Goal: Task Accomplishment & Management: Use online tool/utility

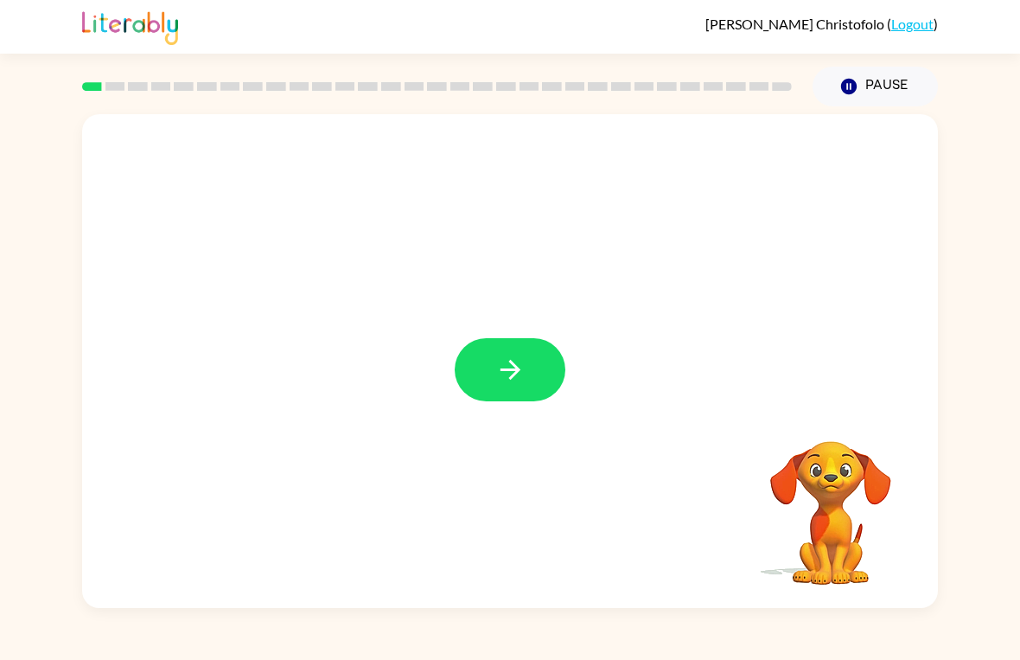
click at [524, 368] on icon "button" at bounding box center [511, 370] width 30 height 30
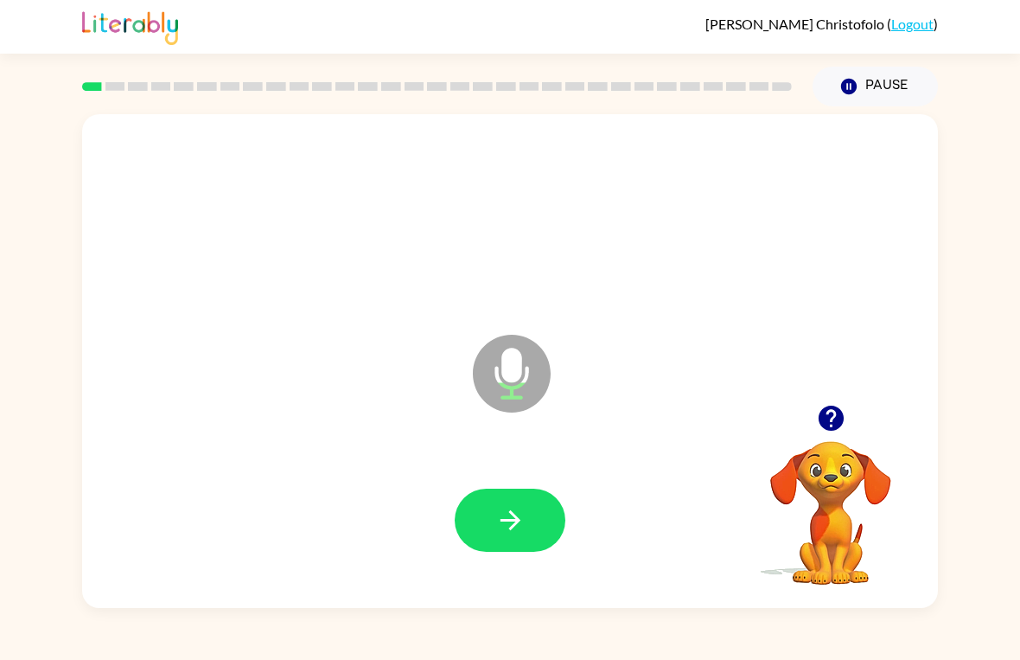
click at [528, 524] on button "button" at bounding box center [510, 520] width 111 height 63
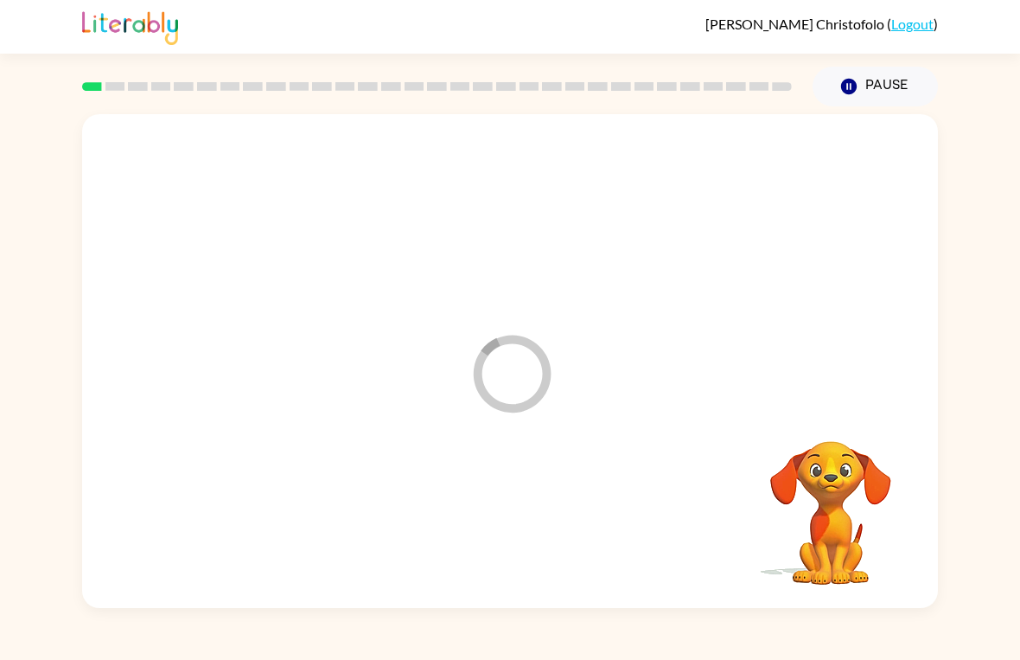
click at [537, 537] on div at bounding box center [510, 521] width 822 height 142
click at [535, 543] on div "Your browser must support playing .mp4 files to use Literably. Please try using…" at bounding box center [510, 361] width 856 height 494
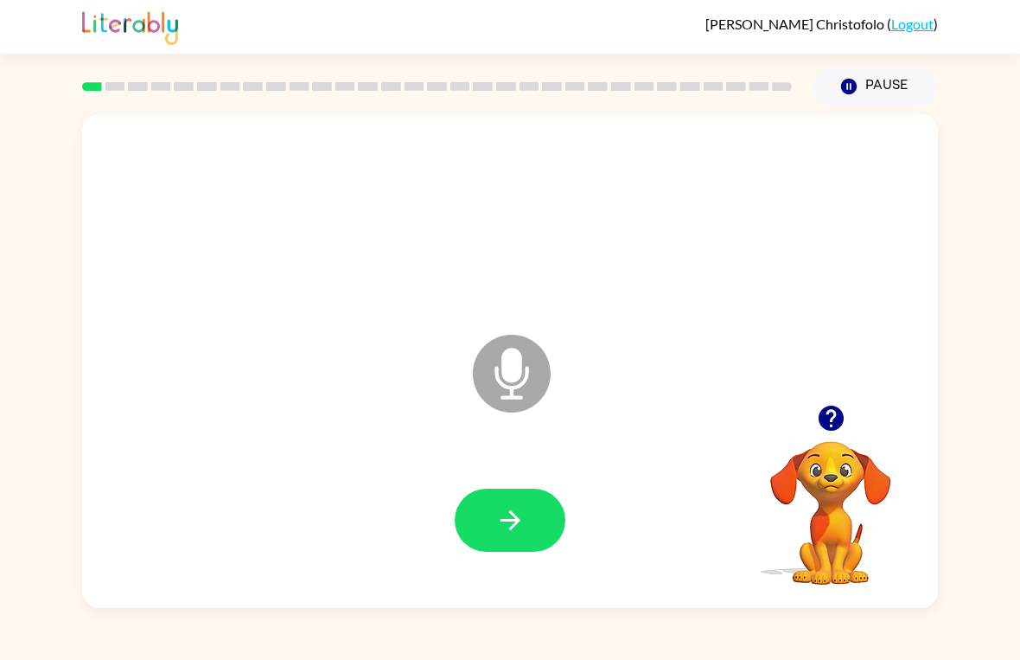
click at [508, 494] on button "button" at bounding box center [510, 520] width 111 height 63
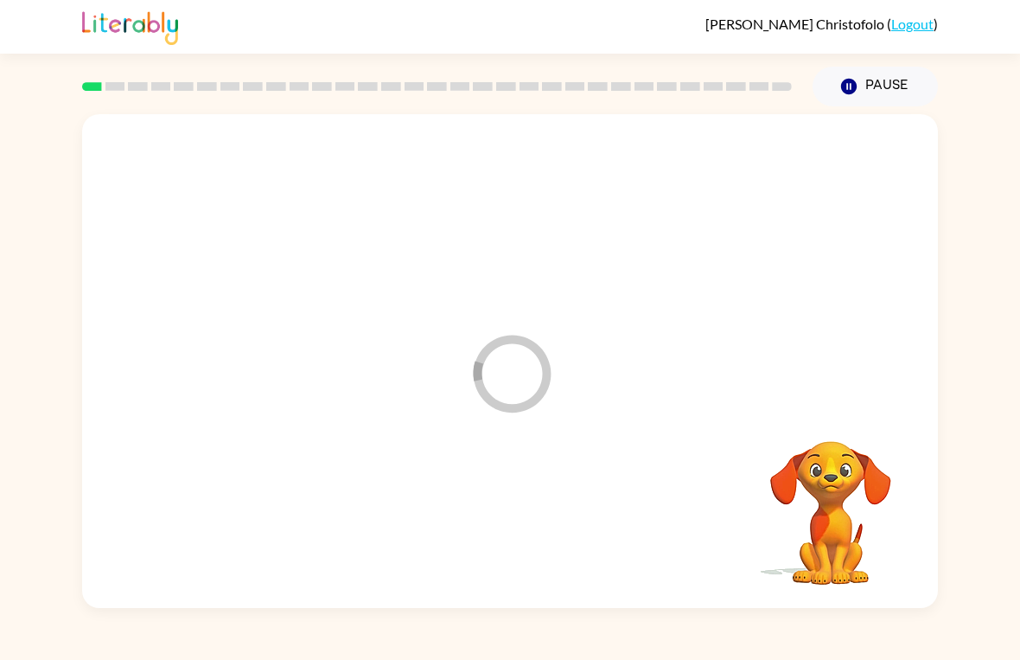
click at [527, 539] on div at bounding box center [510, 521] width 822 height 142
click at [518, 530] on div at bounding box center [510, 521] width 822 height 142
click at [514, 533] on div at bounding box center [510, 521] width 822 height 142
click at [533, 528] on div at bounding box center [510, 521] width 822 height 142
click at [549, 529] on div at bounding box center [510, 521] width 822 height 142
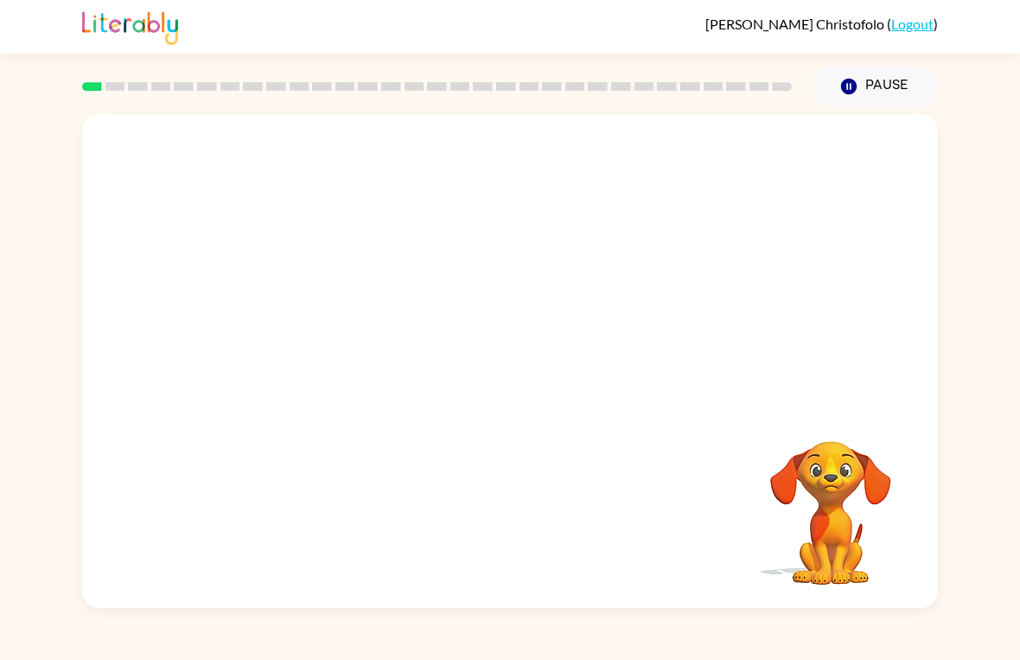
click at [473, 598] on div "Your browser must support playing .mp4 files to use Literably. Please try using…" at bounding box center [510, 361] width 856 height 494
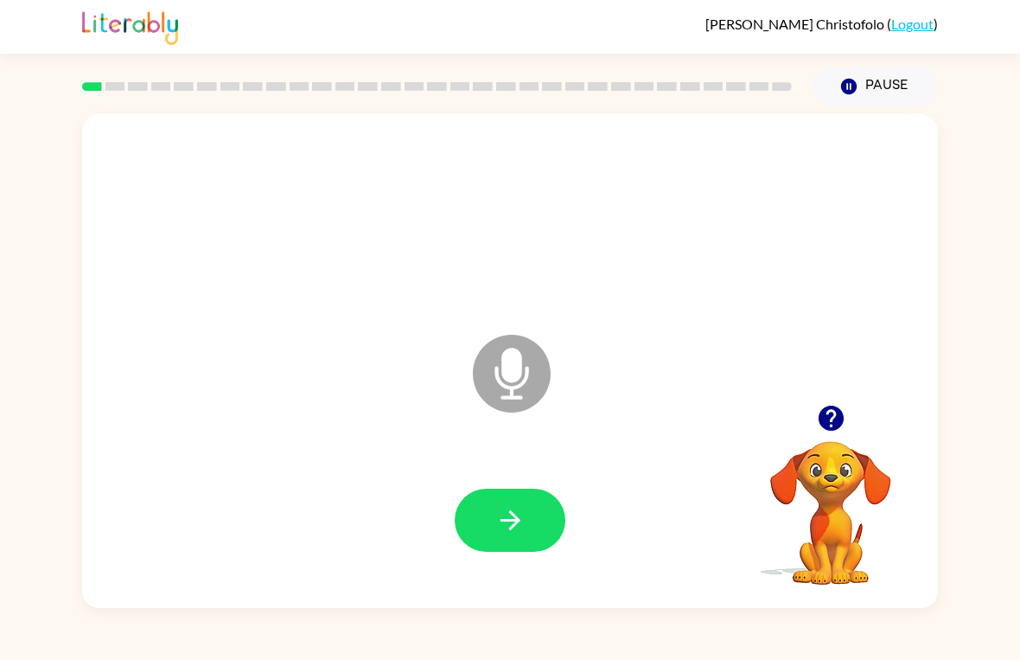
click at [512, 532] on icon "button" at bounding box center [511, 520] width 30 height 30
click at [526, 517] on button "button" at bounding box center [510, 520] width 111 height 63
click at [494, 523] on button "button" at bounding box center [510, 520] width 111 height 63
click at [549, 523] on button "button" at bounding box center [510, 520] width 111 height 63
click at [501, 515] on icon "button" at bounding box center [511, 520] width 30 height 30
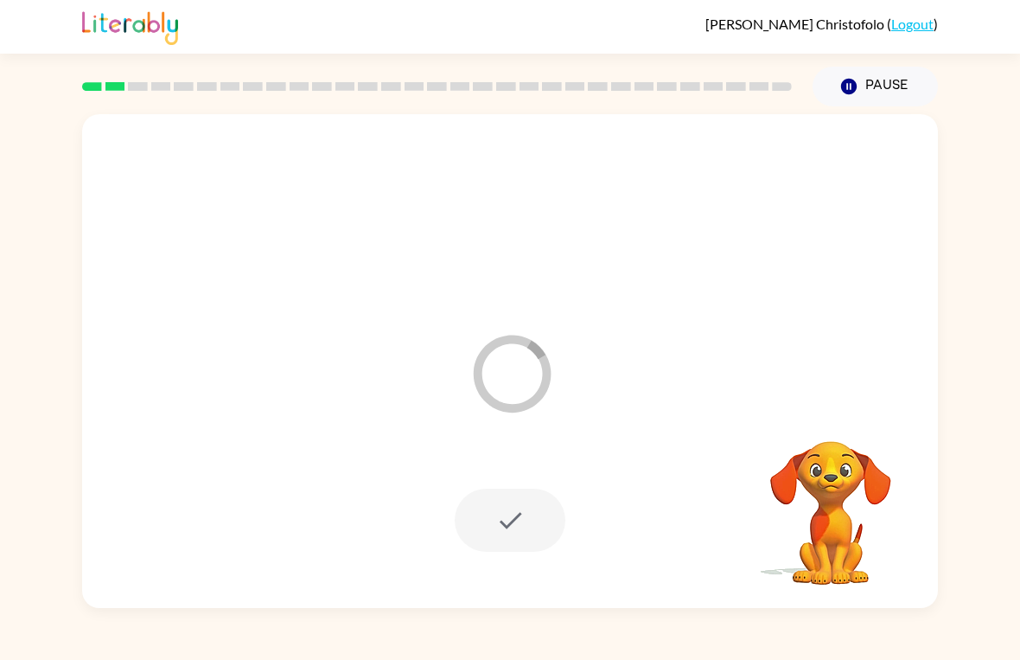
click at [870, 93] on button "Pause Pause" at bounding box center [875, 87] width 125 height 40
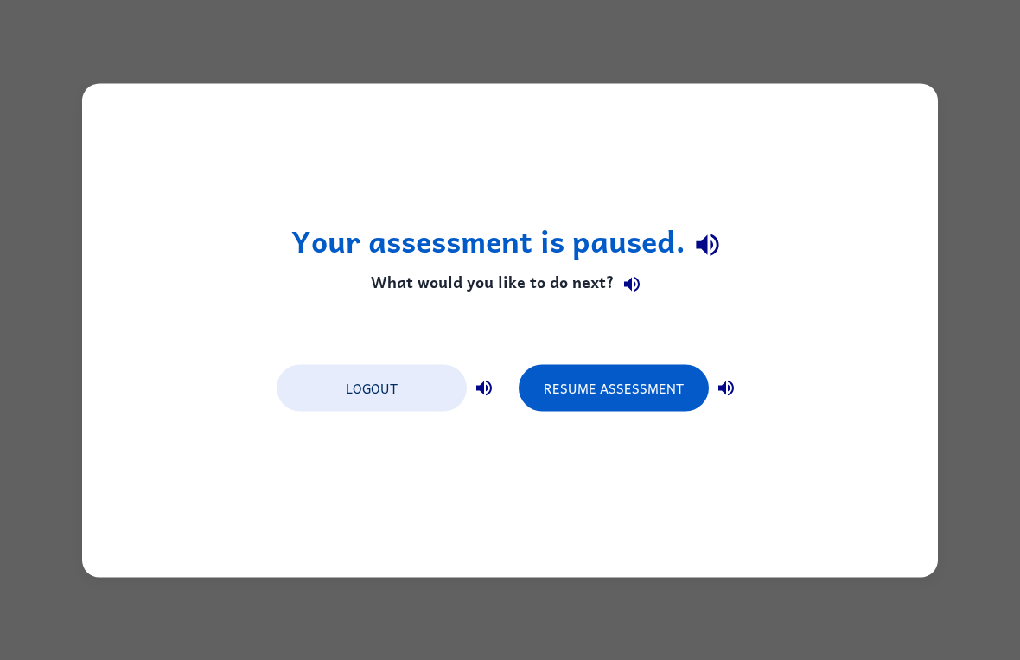
click at [625, 396] on button "Resume Assessment" at bounding box center [614, 387] width 190 height 47
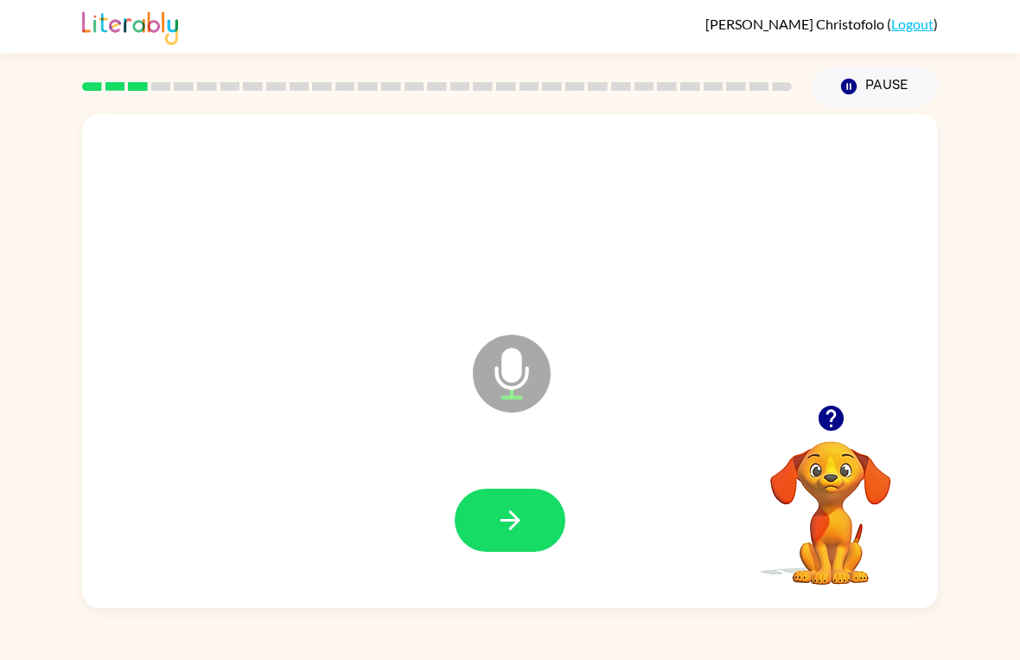
click at [515, 505] on icon "button" at bounding box center [511, 520] width 30 height 30
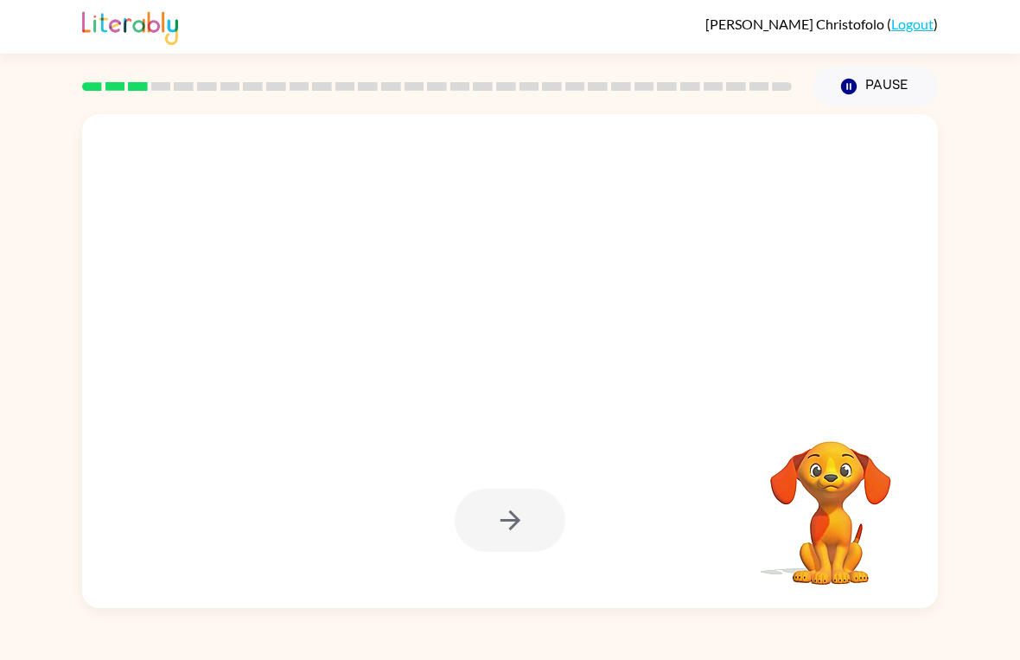
click at [3, 440] on div "Your browser must support playing .mp4 files to use Literably. Please try using…" at bounding box center [510, 357] width 1020 height 502
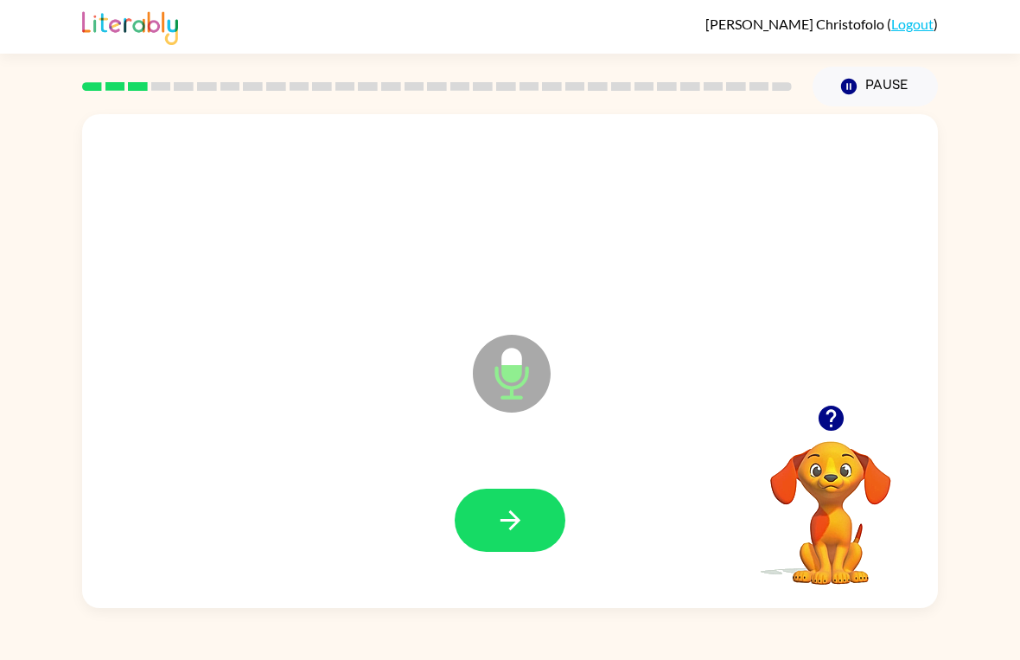
click at [515, 521] on icon "button" at bounding box center [510, 520] width 20 height 20
click at [504, 528] on icon "button" at bounding box center [511, 520] width 30 height 30
click at [434, 505] on div at bounding box center [510, 521] width 822 height 142
click at [434, 504] on div at bounding box center [510, 521] width 822 height 142
click at [487, 497] on button "button" at bounding box center [510, 520] width 111 height 63
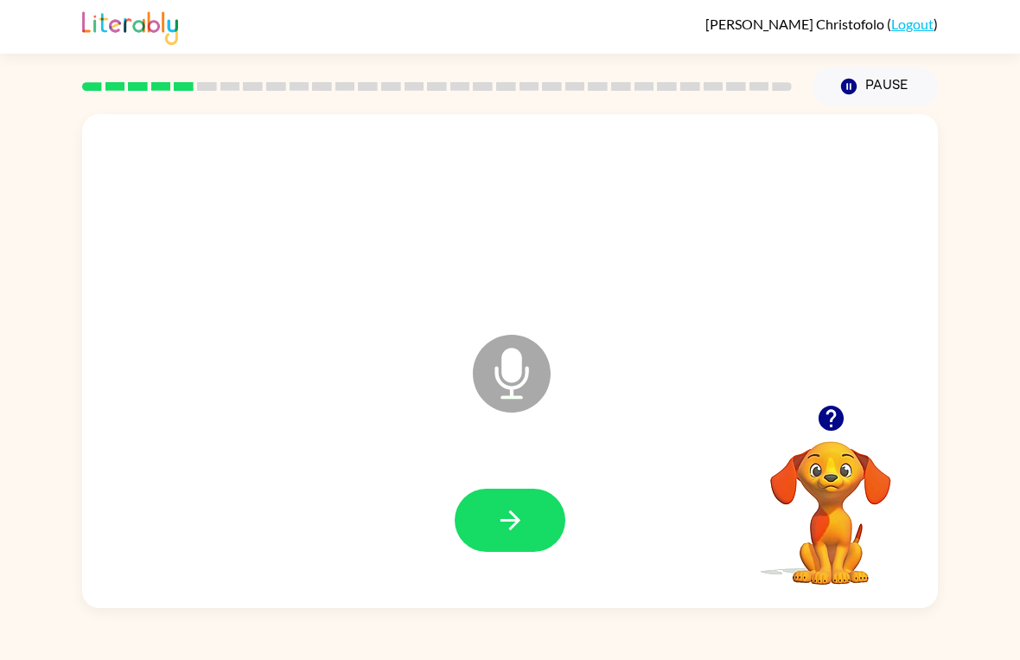
click at [512, 515] on icon "button" at bounding box center [510, 520] width 20 height 20
click at [521, 530] on icon "button" at bounding box center [511, 520] width 30 height 30
click at [518, 542] on button "button" at bounding box center [510, 520] width 111 height 63
click at [503, 508] on icon "button" at bounding box center [511, 520] width 30 height 30
click at [502, 524] on icon "button" at bounding box center [511, 520] width 30 height 30
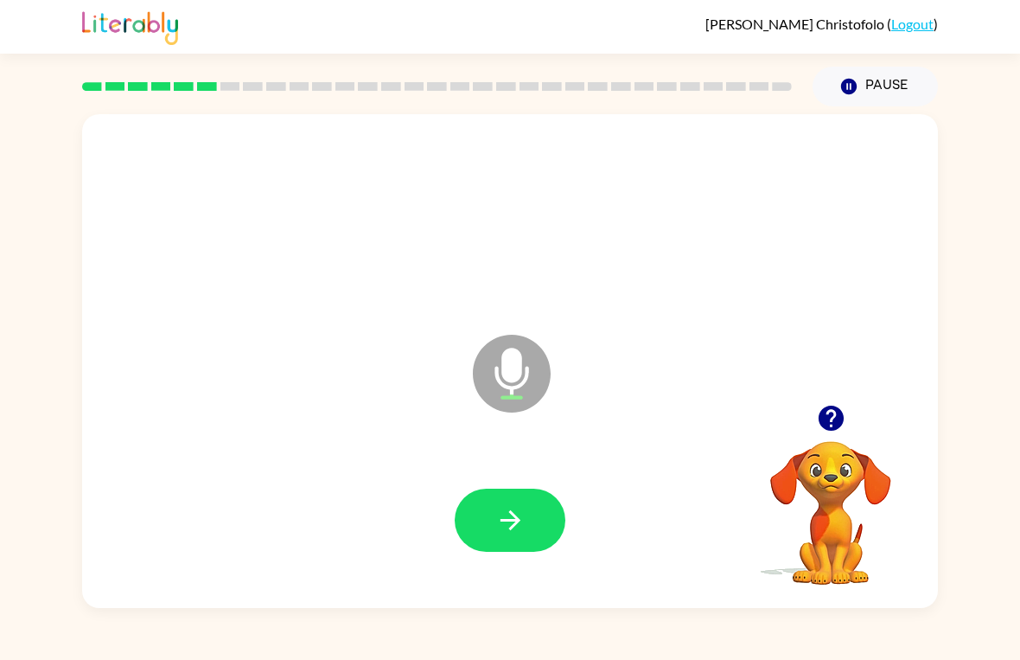
click at [540, 532] on button "button" at bounding box center [510, 520] width 111 height 63
click at [510, 514] on icon "button" at bounding box center [510, 520] width 20 height 20
click at [531, 521] on button "button" at bounding box center [510, 520] width 111 height 63
click at [541, 512] on button "button" at bounding box center [510, 520] width 111 height 63
click at [499, 520] on icon "button" at bounding box center [511, 520] width 30 height 30
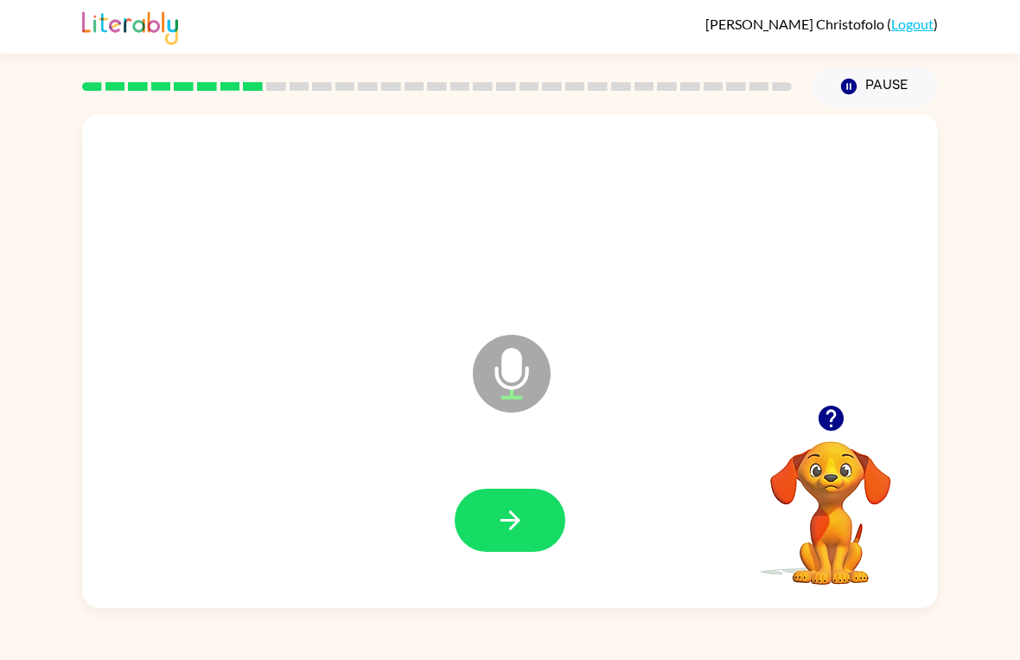
click at [511, 525] on icon "button" at bounding box center [511, 520] width 30 height 30
click at [511, 524] on div at bounding box center [510, 520] width 111 height 63
click at [496, 497] on button "button" at bounding box center [510, 520] width 111 height 63
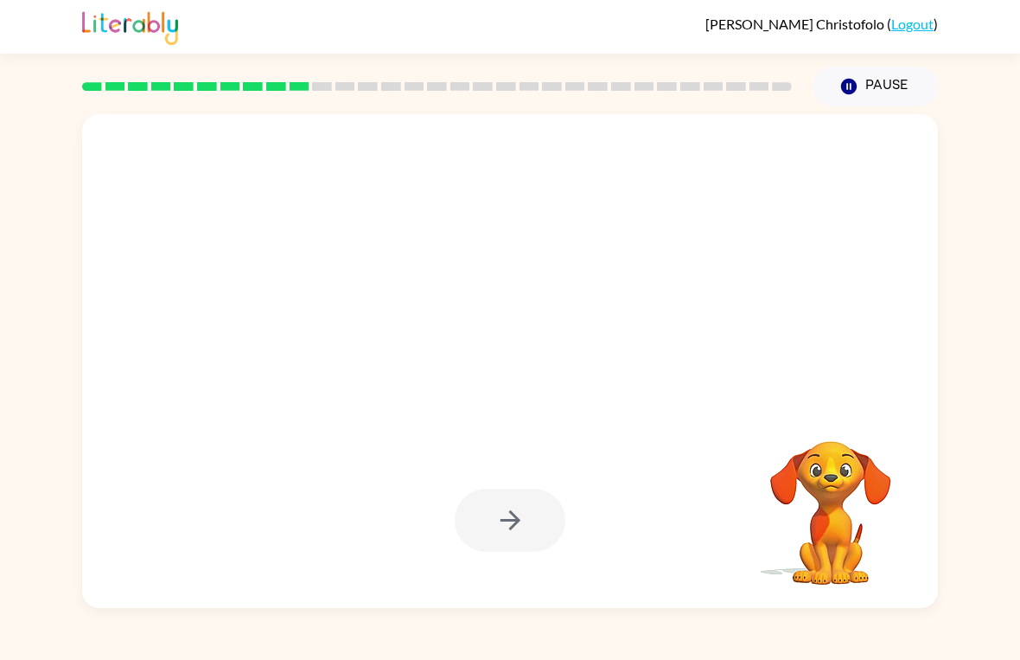
click at [359, 444] on div at bounding box center [510, 361] width 856 height 494
click at [502, 530] on div at bounding box center [510, 520] width 111 height 63
click at [503, 527] on div at bounding box center [510, 520] width 111 height 63
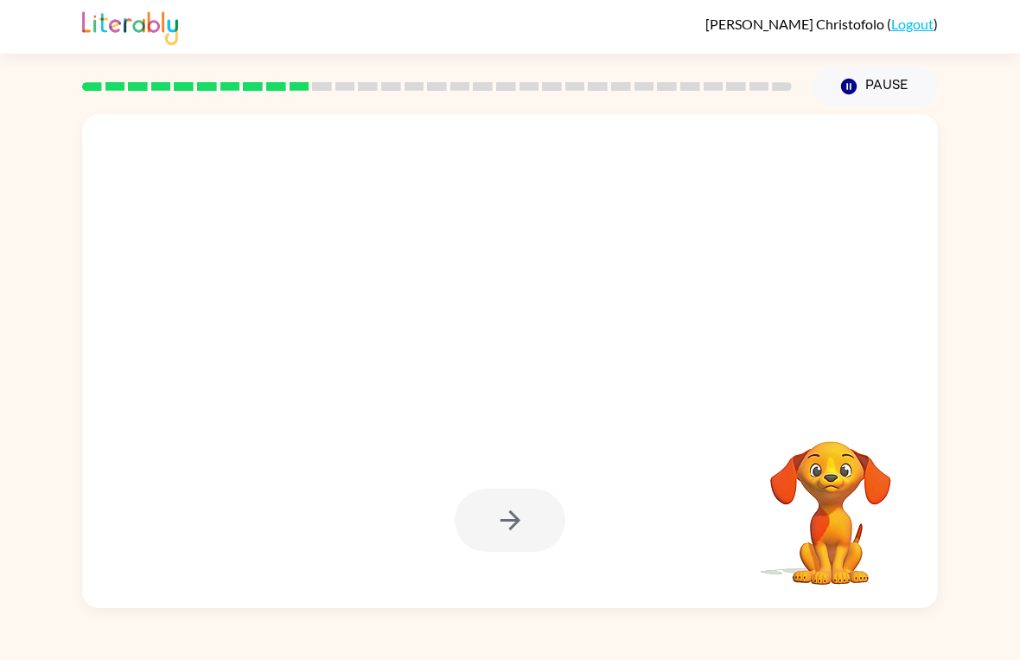
click at [494, 543] on div at bounding box center [510, 520] width 111 height 63
click at [471, 524] on div at bounding box center [510, 520] width 111 height 63
click at [486, 526] on div at bounding box center [510, 520] width 111 height 63
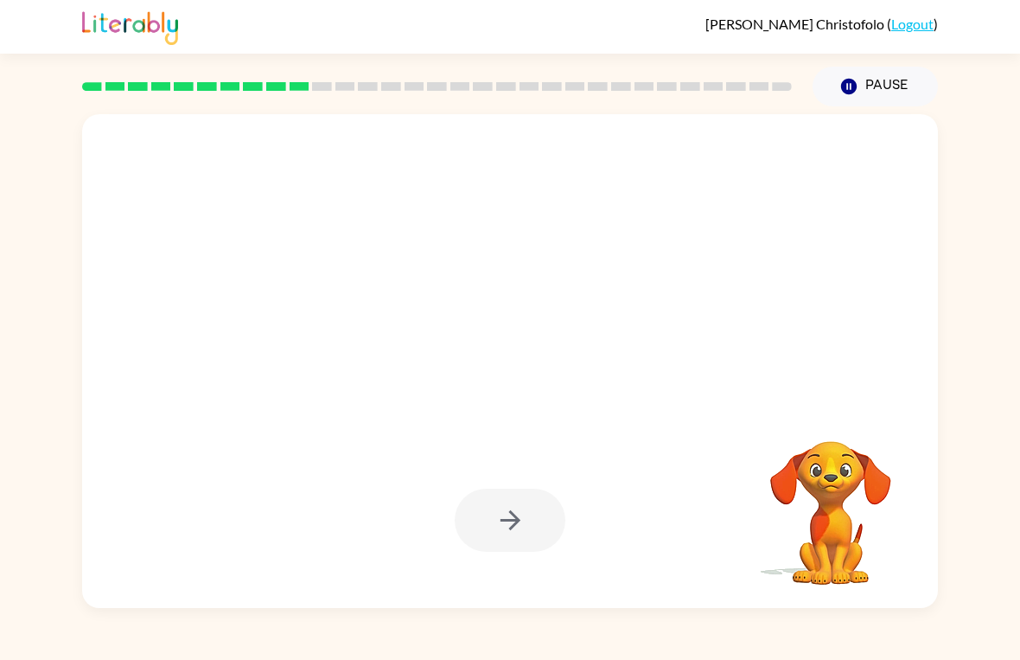
click at [481, 520] on div at bounding box center [510, 520] width 111 height 63
click at [480, 520] on div at bounding box center [510, 520] width 111 height 63
click at [497, 519] on div at bounding box center [510, 520] width 111 height 63
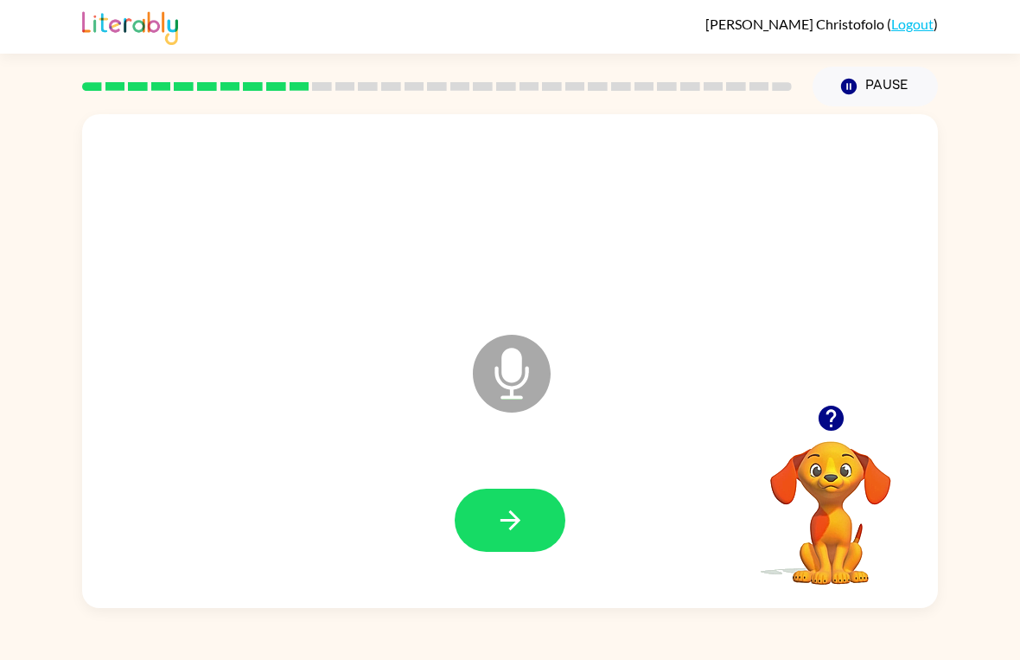
click at [509, 531] on icon "button" at bounding box center [511, 520] width 30 height 30
click at [509, 531] on div at bounding box center [510, 520] width 111 height 63
click at [496, 539] on div at bounding box center [510, 520] width 111 height 63
click at [505, 499] on button "button" at bounding box center [510, 520] width 111 height 63
click at [503, 520] on icon "button" at bounding box center [510, 520] width 20 height 20
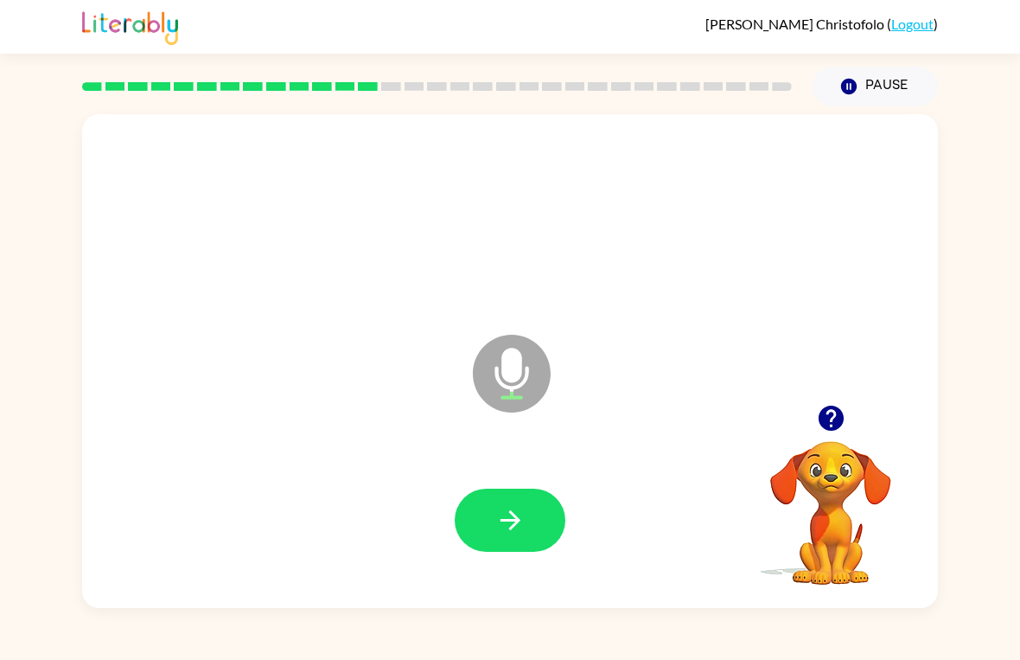
click at [516, 506] on icon "button" at bounding box center [511, 520] width 30 height 30
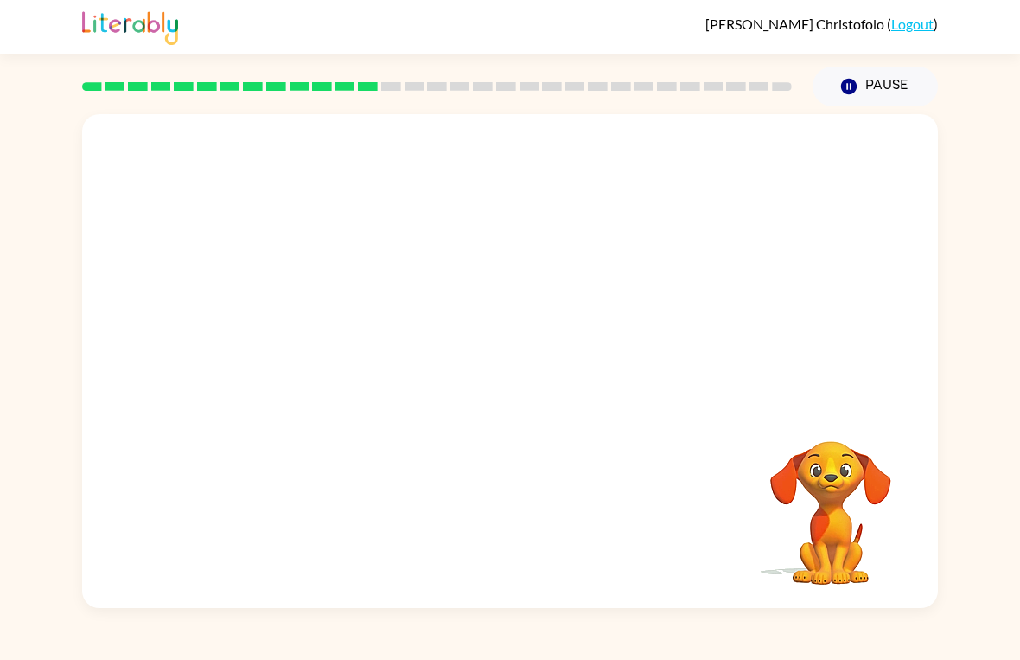
click at [472, 359] on div at bounding box center [468, 330] width 739 height 62
click at [479, 461] on div at bounding box center [510, 521] width 822 height 142
click at [479, 460] on div at bounding box center [510, 521] width 822 height 142
click at [455, 503] on div at bounding box center [510, 521] width 822 height 142
click at [449, 465] on div at bounding box center [510, 521] width 822 height 142
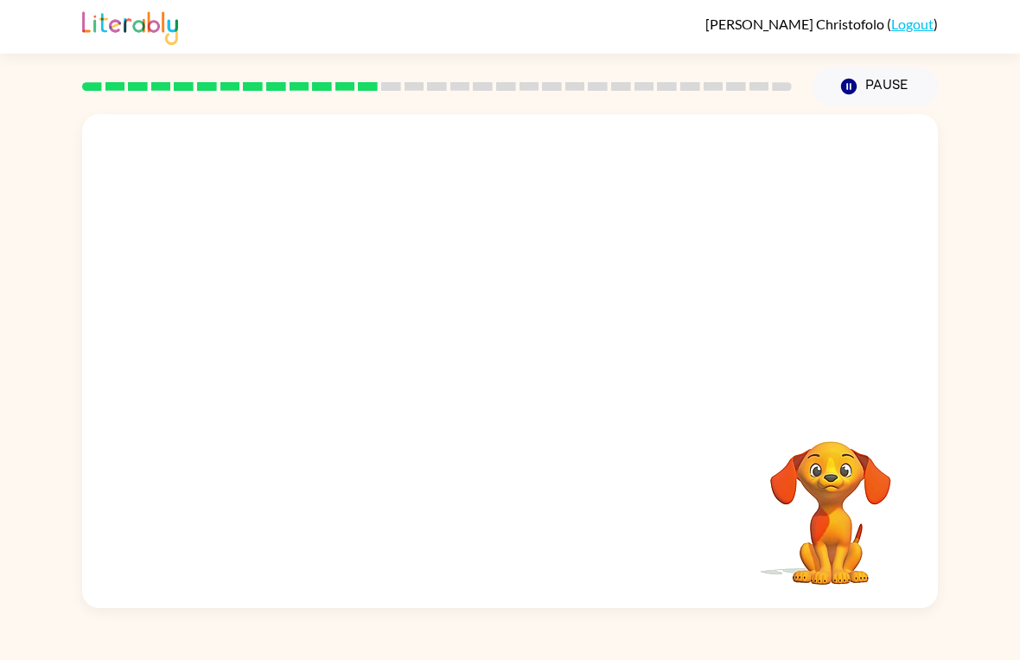
click at [493, 461] on div at bounding box center [510, 521] width 822 height 142
click at [462, 350] on div at bounding box center [468, 330] width 739 height 62
click at [494, 369] on div at bounding box center [510, 361] width 856 height 494
click at [497, 458] on div at bounding box center [510, 521] width 822 height 142
click at [527, 503] on div at bounding box center [510, 521] width 822 height 142
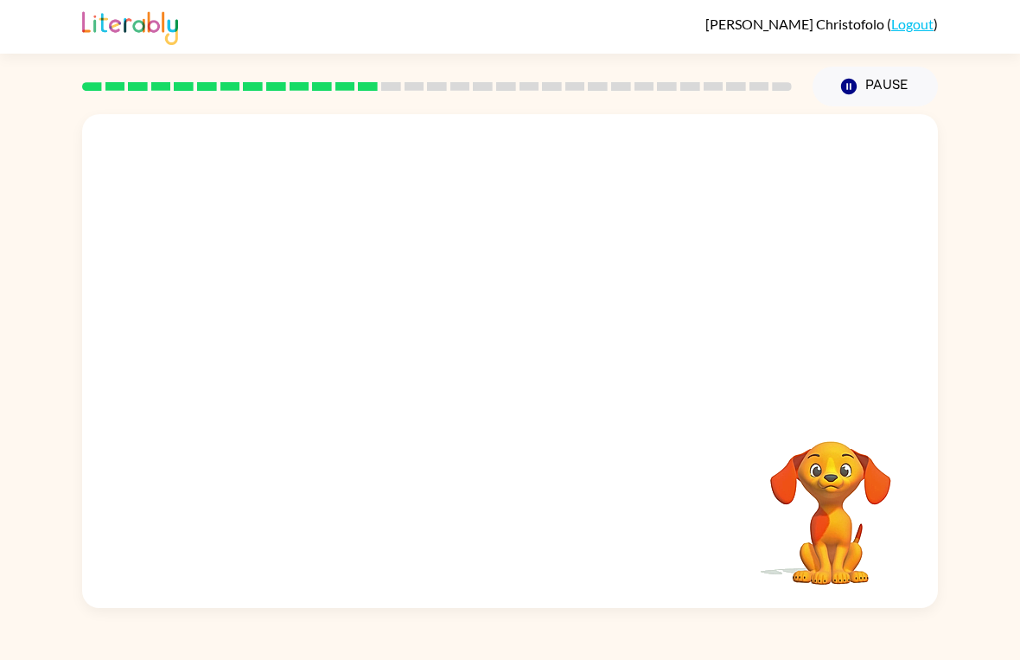
click at [510, 468] on div at bounding box center [510, 521] width 822 height 142
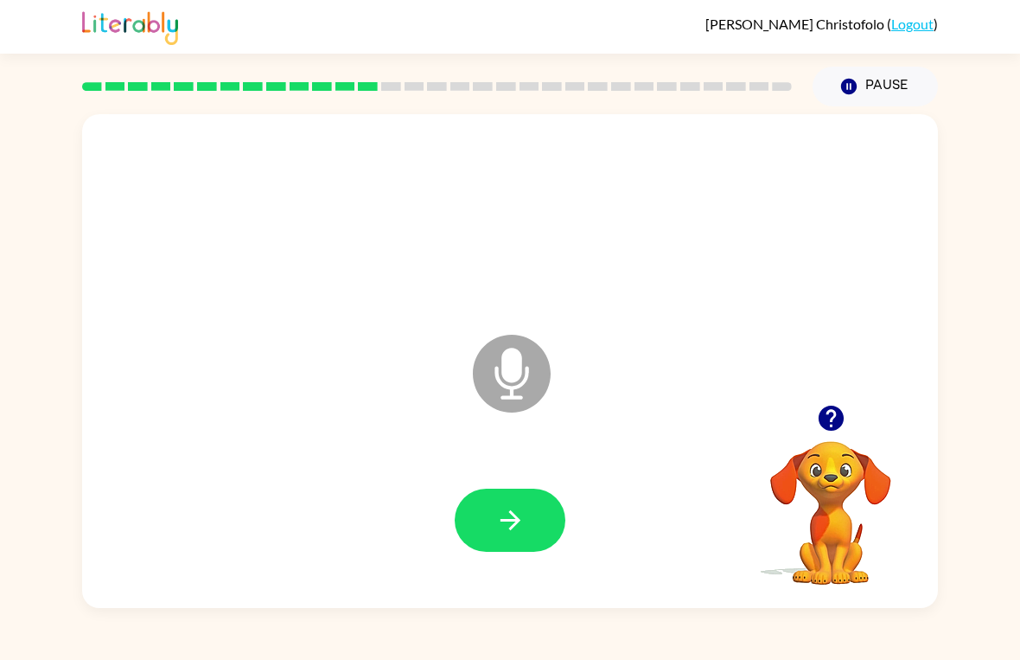
click at [506, 517] on icon "button" at bounding box center [511, 520] width 30 height 30
click at [540, 525] on button "button" at bounding box center [510, 520] width 111 height 63
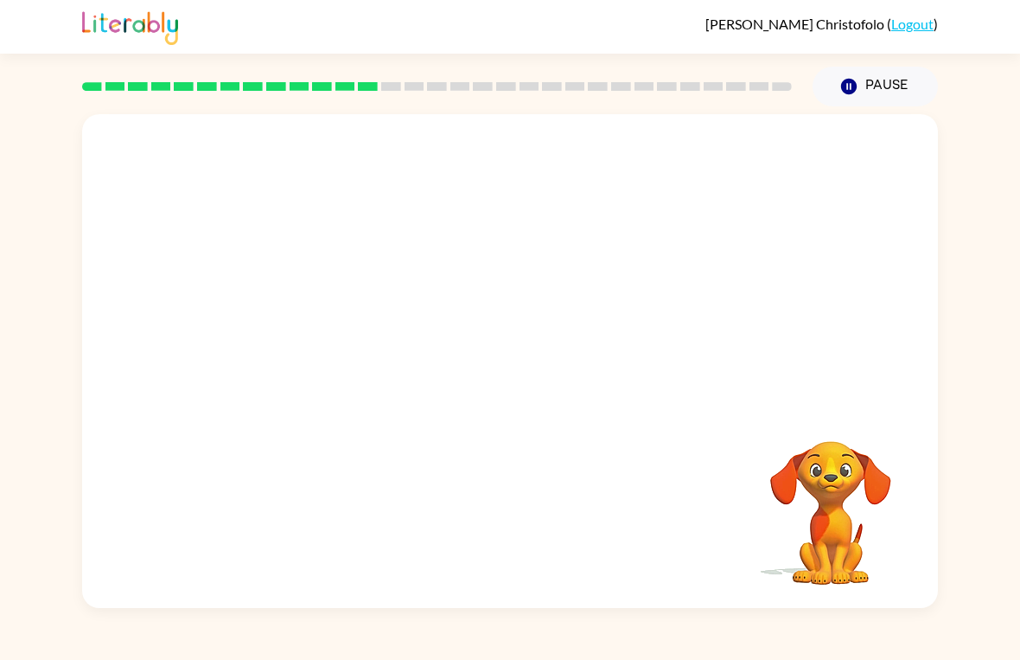
click at [478, 534] on div at bounding box center [510, 521] width 822 height 142
click at [479, 475] on div at bounding box center [510, 521] width 822 height 142
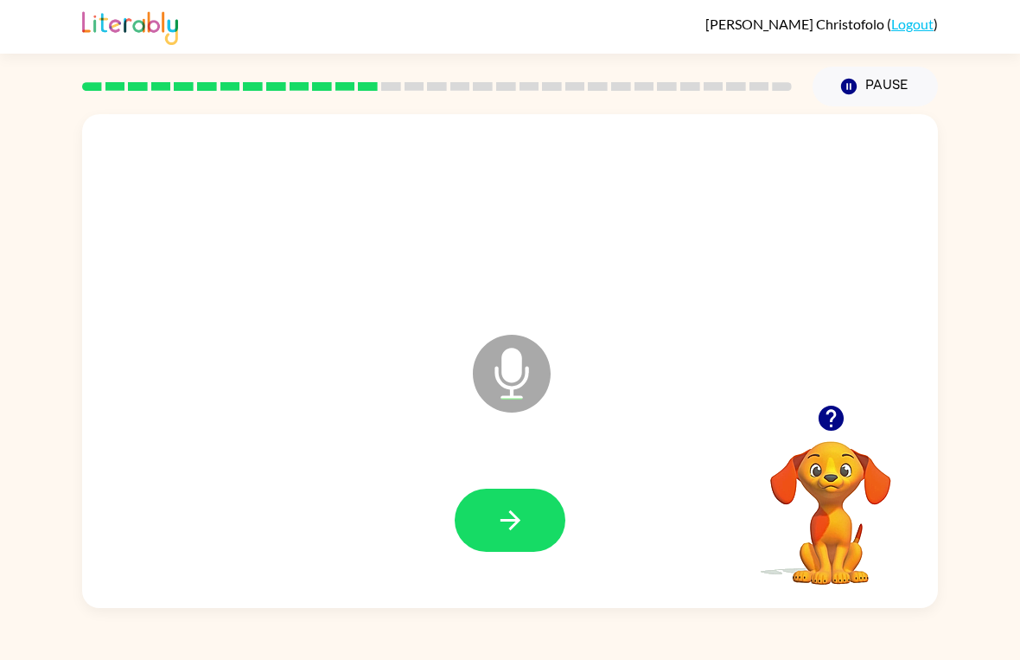
click at [490, 511] on button "button" at bounding box center [510, 520] width 111 height 63
click at [500, 512] on icon "button" at bounding box center [511, 520] width 30 height 30
click at [502, 527] on icon "button" at bounding box center [511, 520] width 30 height 30
click at [521, 519] on icon "button" at bounding box center [511, 520] width 30 height 30
click at [477, 518] on button "button" at bounding box center [510, 520] width 111 height 63
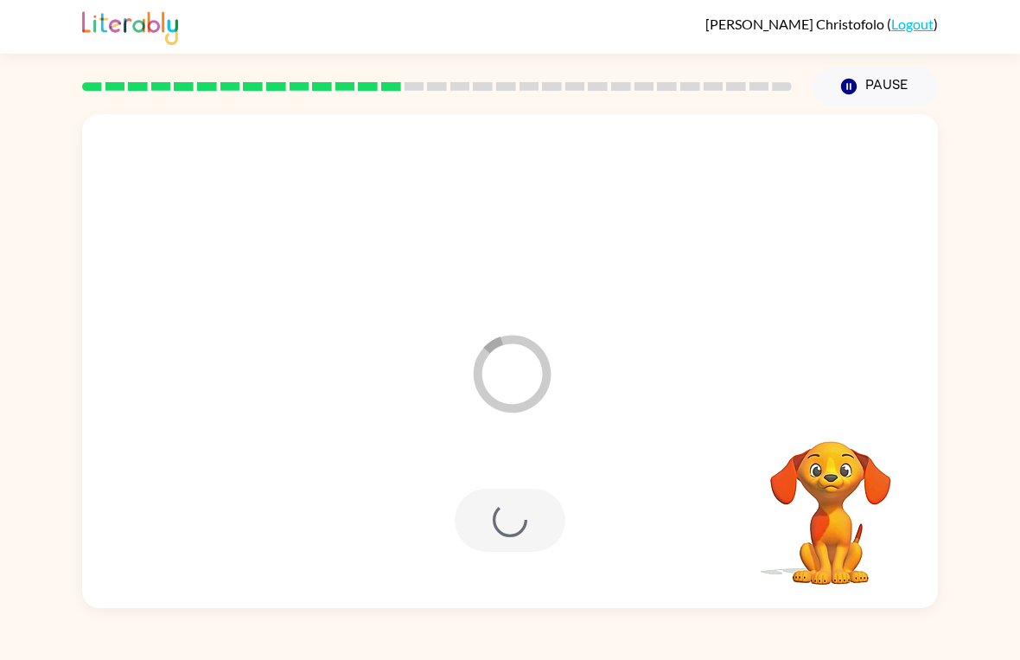
click at [510, 528] on div at bounding box center [510, 520] width 111 height 63
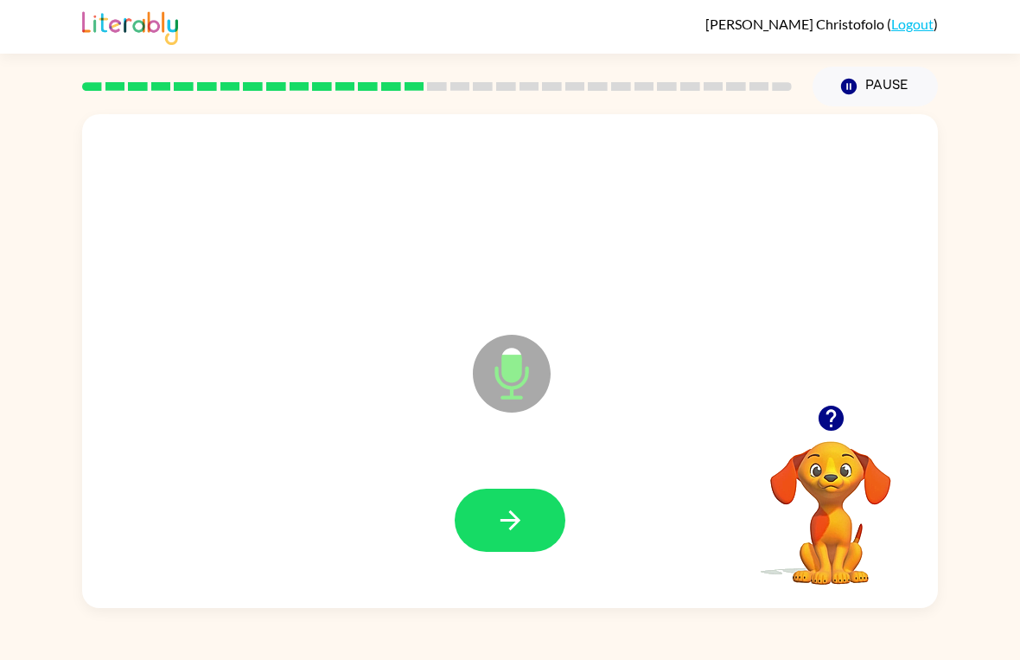
click at [489, 521] on button "button" at bounding box center [510, 520] width 111 height 63
click at [516, 512] on icon "button" at bounding box center [511, 520] width 30 height 30
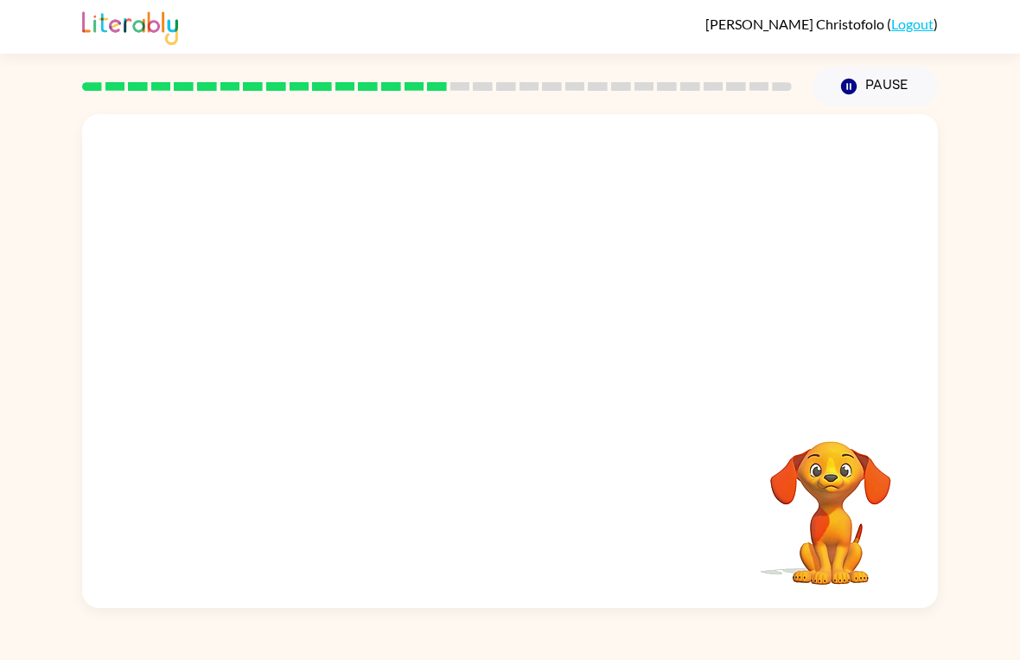
click at [502, 522] on div at bounding box center [510, 521] width 822 height 142
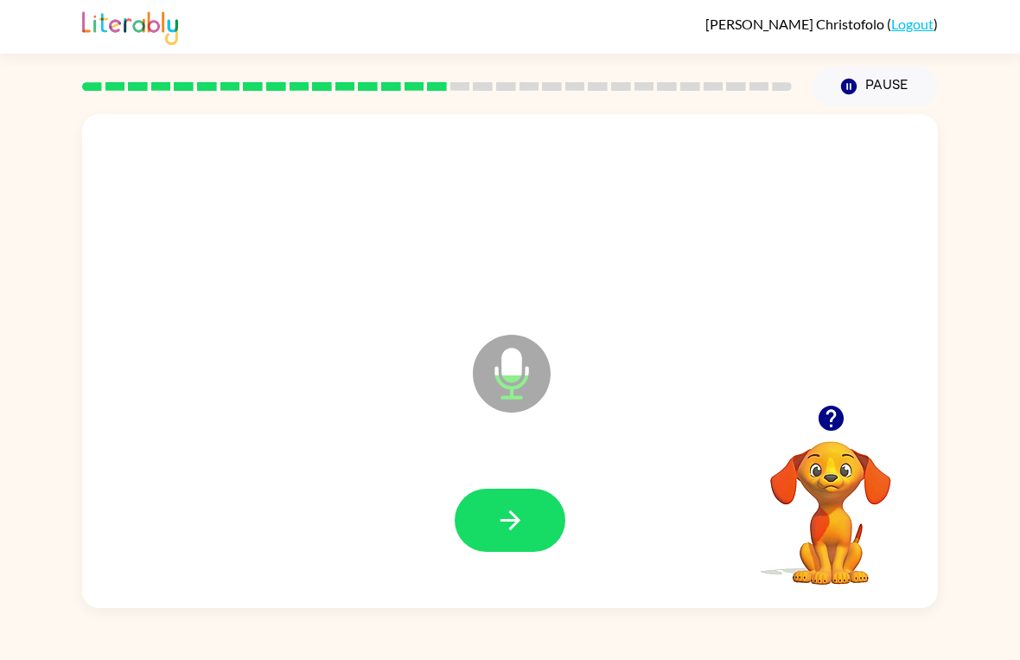
click at [497, 528] on icon "button" at bounding box center [511, 520] width 30 height 30
click at [503, 506] on icon "button" at bounding box center [511, 520] width 30 height 30
click at [477, 520] on button "button" at bounding box center [510, 520] width 111 height 63
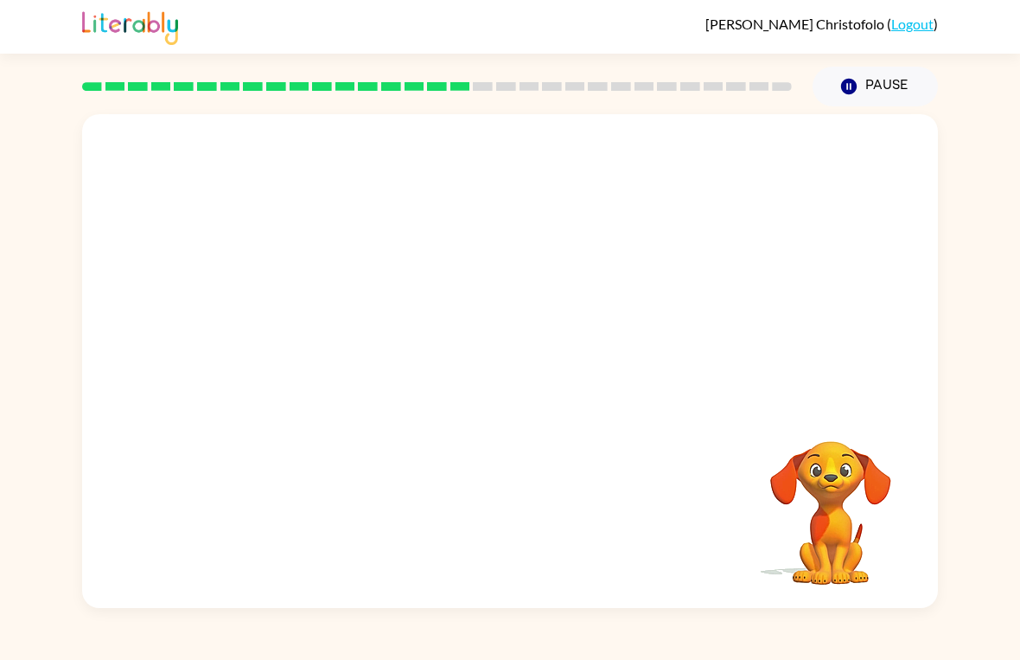
click at [775, 551] on video "Your browser must support playing .mp4 files to use Literably. Please try using…" at bounding box center [831, 500] width 173 height 173
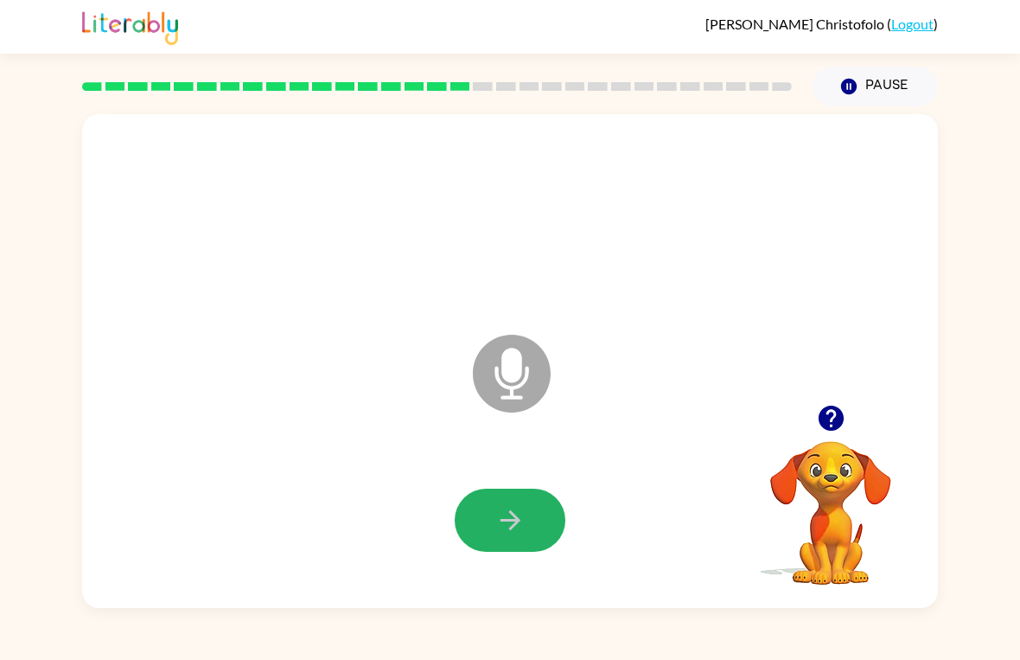
click at [481, 529] on button "button" at bounding box center [510, 520] width 111 height 63
click at [402, 114] on div at bounding box center [437, 86] width 731 height 61
click at [487, 524] on button "button" at bounding box center [510, 520] width 111 height 63
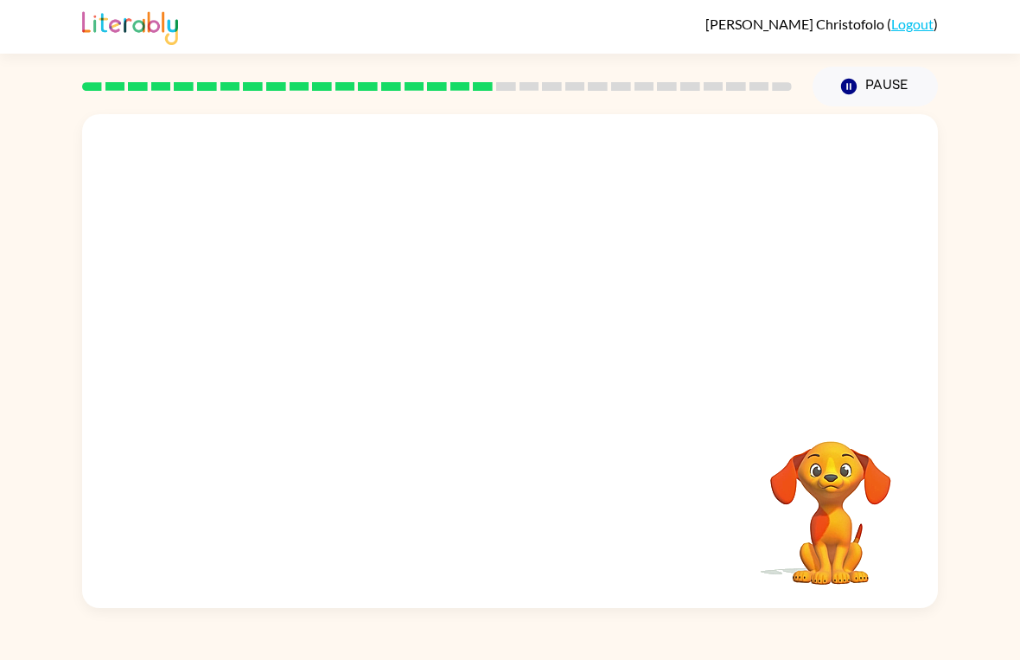
click at [842, 499] on video "Your browser must support playing .mp4 files to use Literably. Please try using…" at bounding box center [831, 500] width 173 height 173
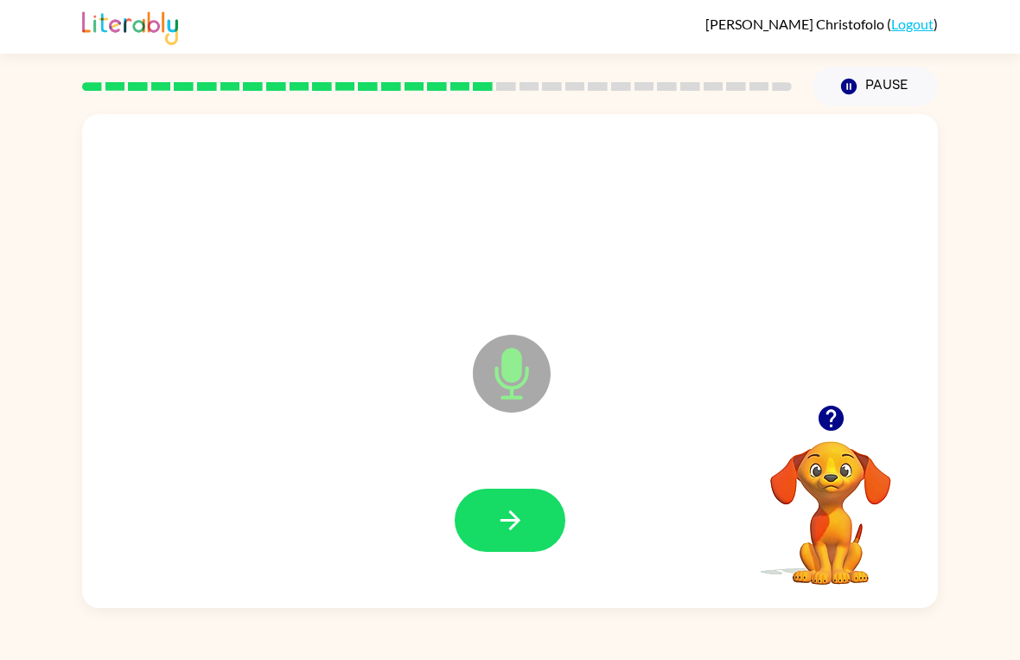
click at [531, 515] on button "button" at bounding box center [510, 520] width 111 height 63
click at [528, 527] on button "button" at bounding box center [510, 520] width 111 height 63
click at [500, 499] on button "button" at bounding box center [510, 520] width 111 height 63
click at [557, 540] on button "button" at bounding box center [510, 520] width 111 height 63
click at [515, 530] on icon "button" at bounding box center [511, 520] width 30 height 30
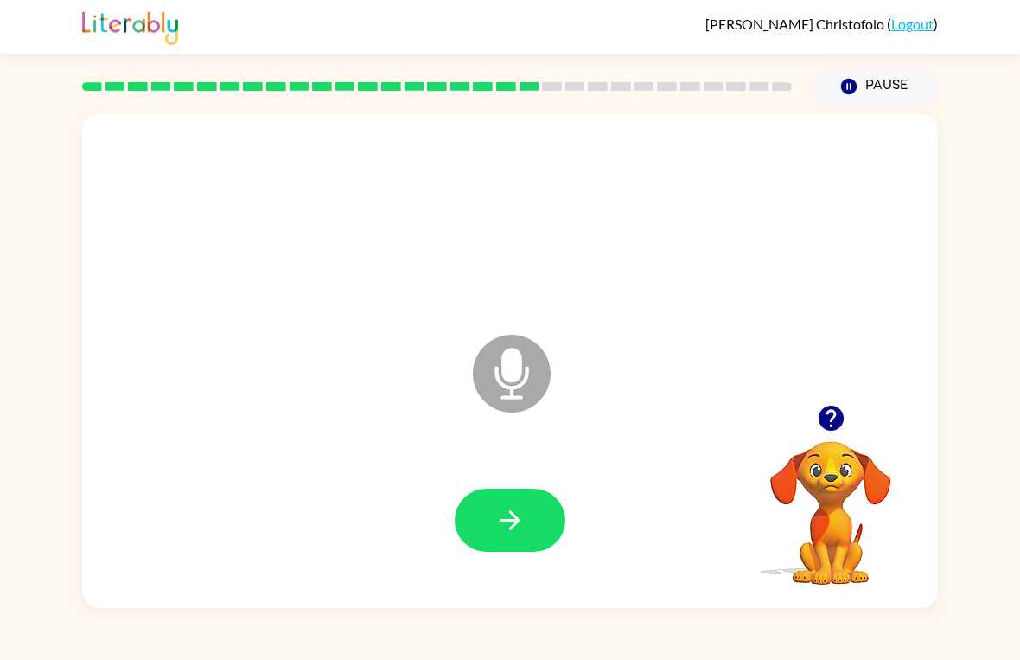
click at [531, 495] on button "button" at bounding box center [510, 520] width 111 height 63
click at [510, 522] on icon "button" at bounding box center [511, 520] width 30 height 30
click at [522, 521] on icon "button" at bounding box center [511, 520] width 30 height 30
click at [506, 547] on button "button" at bounding box center [510, 520] width 111 height 63
click at [519, 515] on icon "button" at bounding box center [511, 520] width 30 height 30
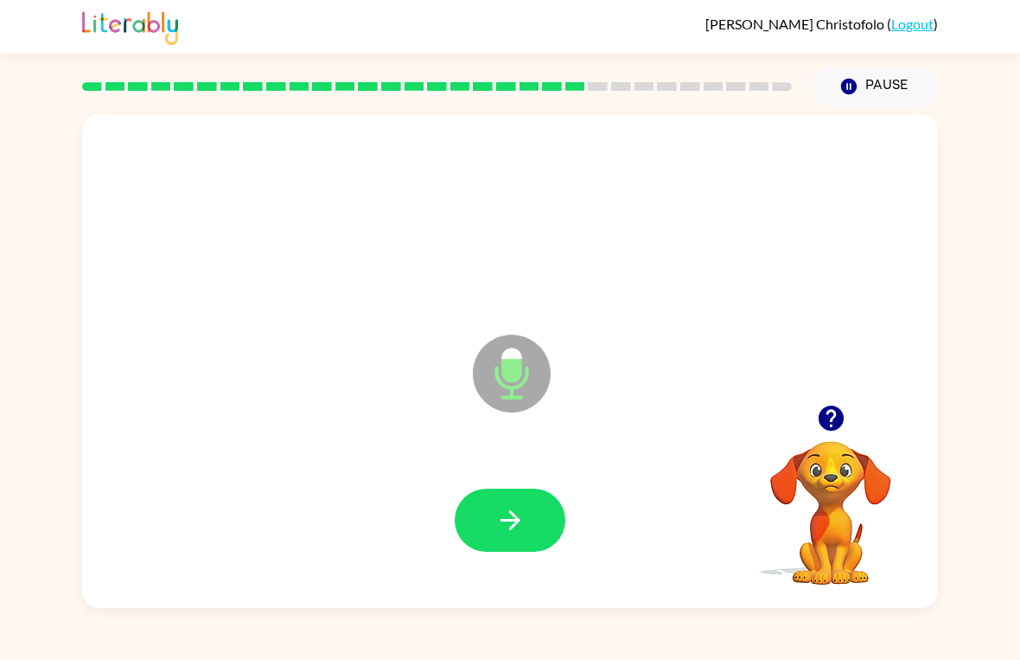
click at [507, 503] on button "button" at bounding box center [510, 520] width 111 height 63
click at [534, 552] on button "button" at bounding box center [510, 520] width 111 height 63
click at [508, 480] on div at bounding box center [510, 521] width 822 height 142
click at [519, 537] on button "button" at bounding box center [510, 520] width 111 height 63
click at [544, 514] on button "button" at bounding box center [510, 520] width 111 height 63
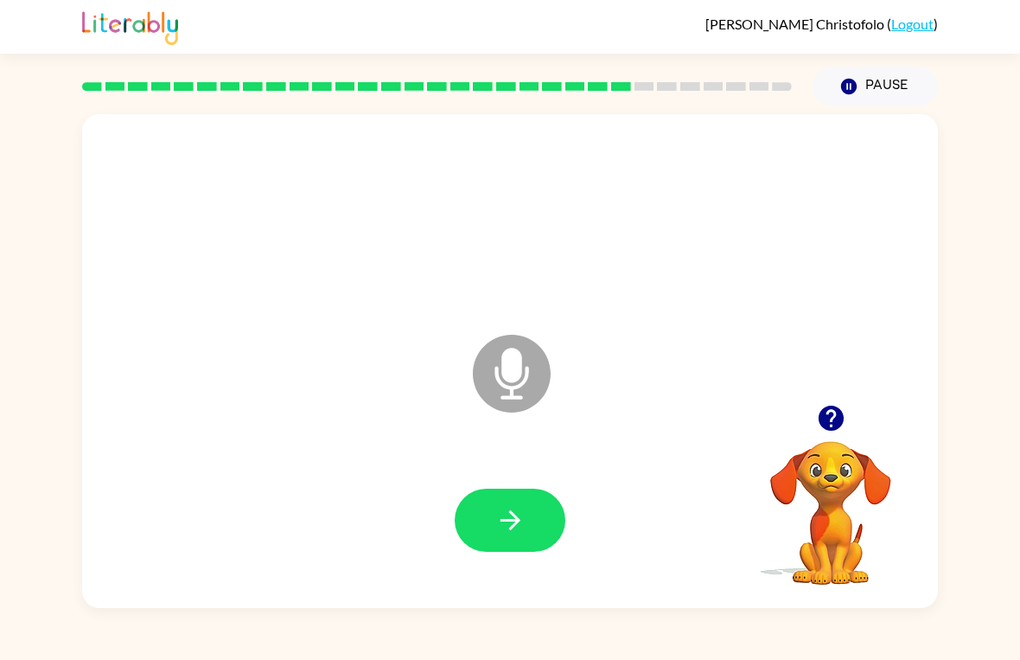
click at [509, 513] on icon "button" at bounding box center [511, 520] width 30 height 30
click at [564, 495] on div at bounding box center [510, 520] width 111 height 63
click at [510, 529] on icon "button" at bounding box center [510, 520] width 20 height 20
click at [516, 529] on icon "button" at bounding box center [511, 520] width 30 height 30
click at [505, 528] on icon "button" at bounding box center [511, 520] width 30 height 30
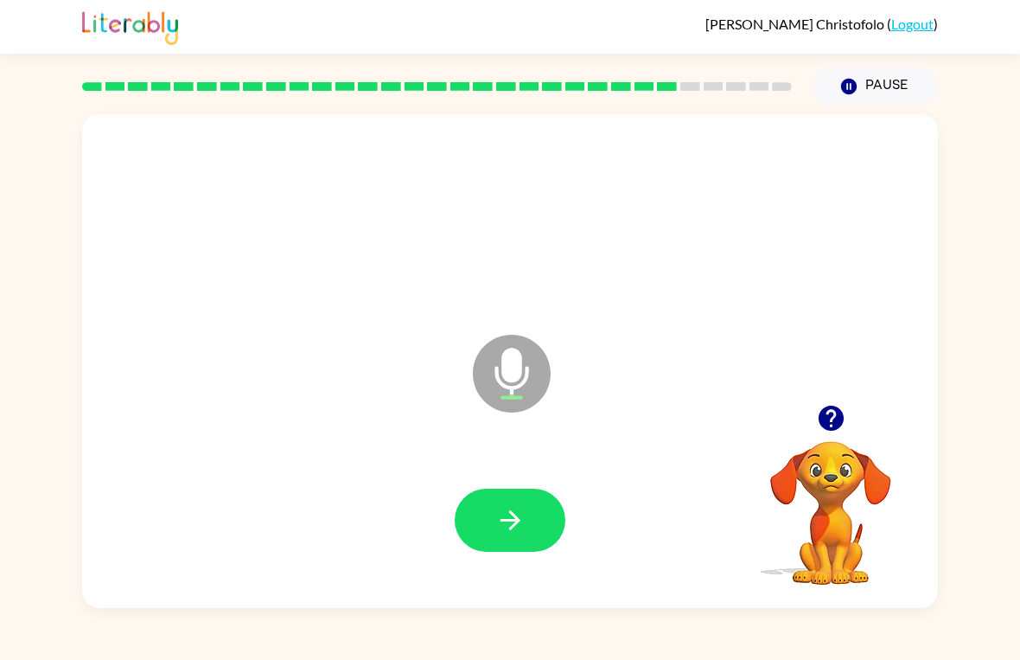
click at [513, 501] on button "button" at bounding box center [510, 520] width 111 height 63
click at [492, 512] on button "button" at bounding box center [510, 520] width 111 height 63
click at [510, 529] on icon "button" at bounding box center [510, 520] width 20 height 20
click at [494, 496] on button "button" at bounding box center [510, 520] width 111 height 63
click at [504, 521] on div at bounding box center [510, 520] width 111 height 63
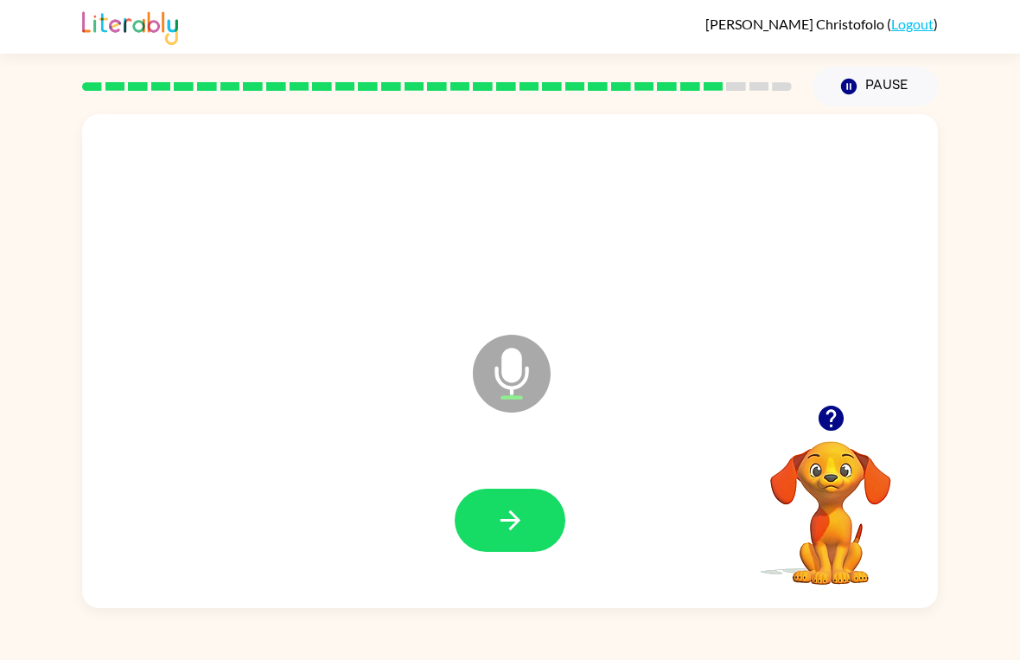
click at [505, 539] on button "button" at bounding box center [510, 520] width 111 height 63
click at [516, 534] on icon "button" at bounding box center [511, 520] width 30 height 30
click at [521, 531] on icon "button" at bounding box center [511, 520] width 30 height 30
click at [507, 534] on icon "button" at bounding box center [511, 520] width 30 height 30
click at [515, 534] on icon "button" at bounding box center [511, 520] width 30 height 30
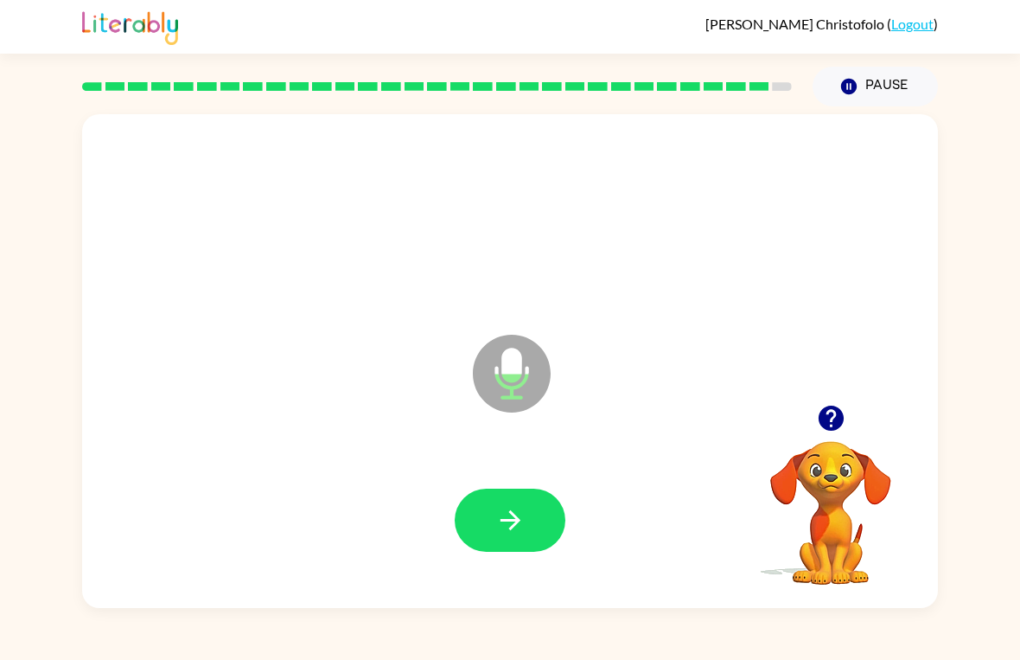
click at [512, 507] on icon "button" at bounding box center [511, 520] width 30 height 30
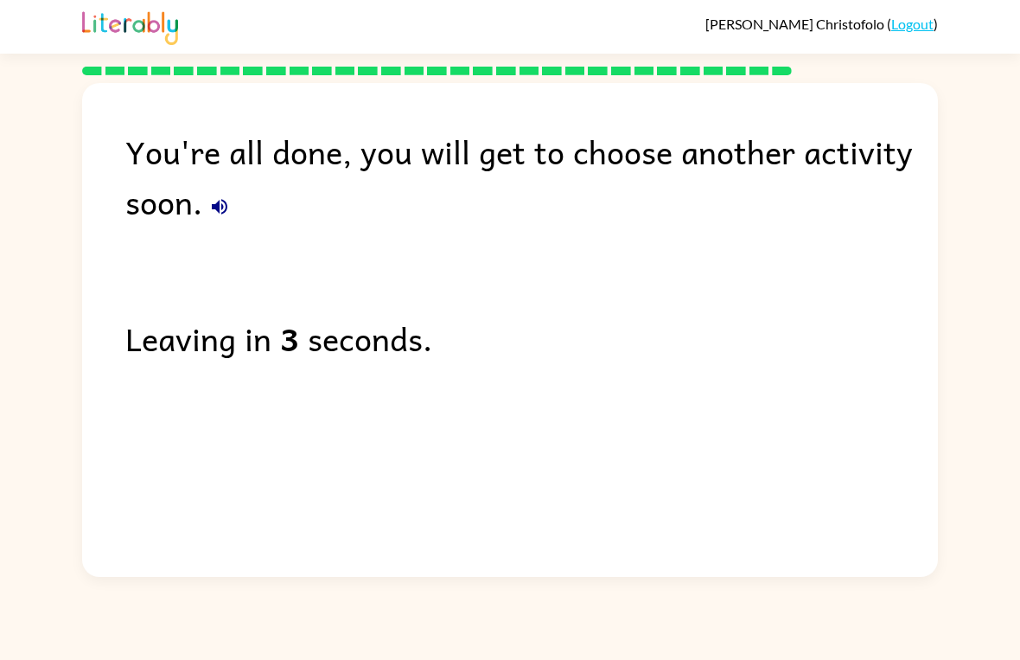
click at [917, 27] on link "Logout" at bounding box center [913, 24] width 42 height 16
